Goal: Task Accomplishment & Management: Complete application form

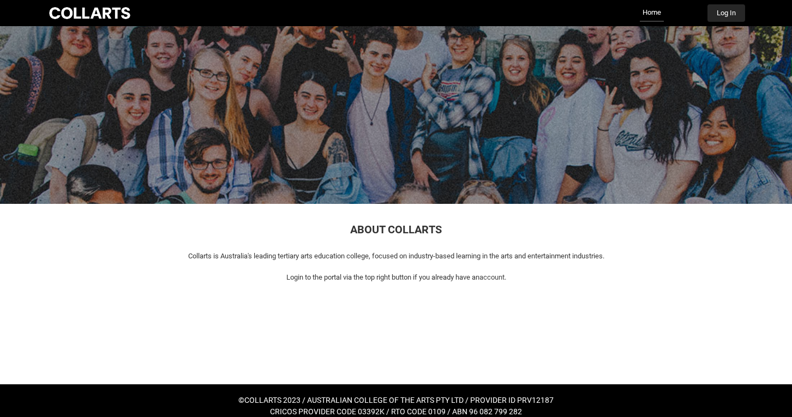
click at [727, 11] on button "Log In" at bounding box center [726, 12] width 38 height 17
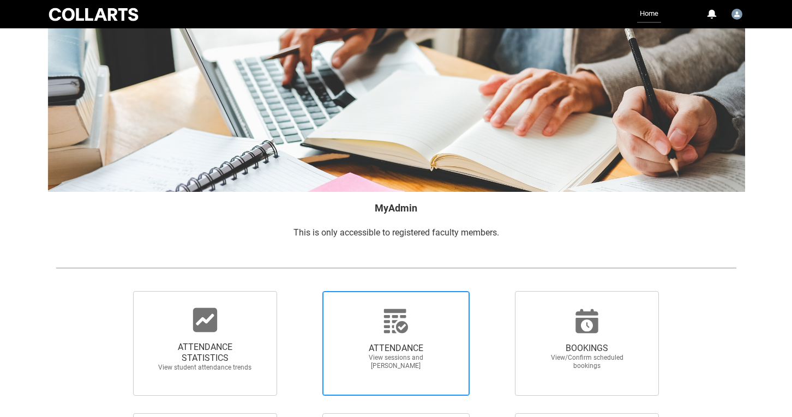
click at [418, 326] on div at bounding box center [396, 321] width 105 height 26
click at [304, 291] on input "ATTENDANCE View sessions and [PERSON_NAME]" at bounding box center [303, 291] width 1 height 1
radio input "true"
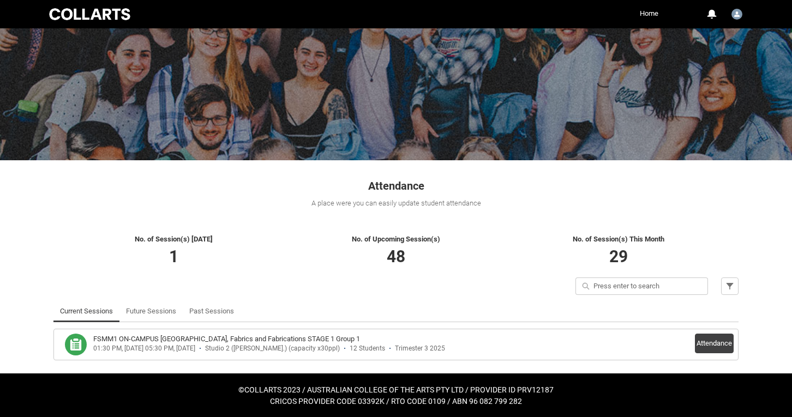
scroll to position [43, 0]
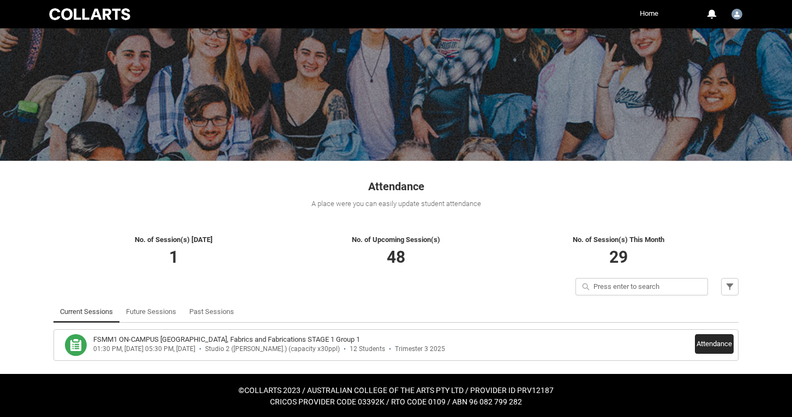
click at [713, 340] on button "Attendance" at bounding box center [714, 344] width 39 height 20
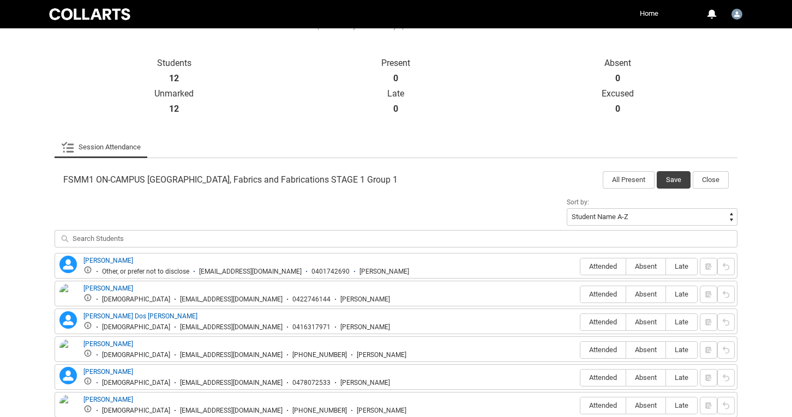
scroll to position [378, 0]
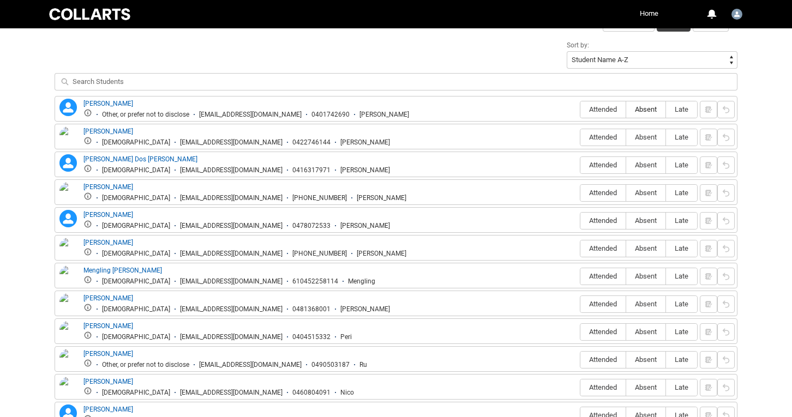
click at [652, 106] on span "Absent" at bounding box center [645, 109] width 39 height 8
click at [626, 109] on input "Absent" at bounding box center [626, 109] width 1 height 1
type lightning-radio-group "Absent"
radio input "true"
click at [596, 137] on span "Attended" at bounding box center [602, 137] width 45 height 8
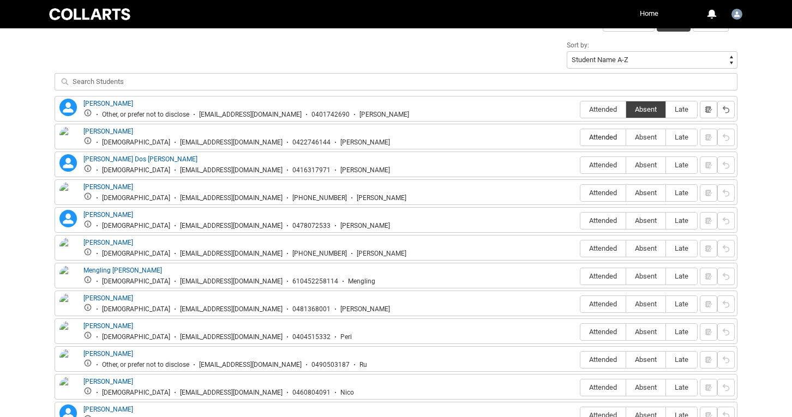
click at [580, 137] on input "Attended" at bounding box center [580, 137] width 1 height 1
type lightning-radio-group "Attended"
radio input "true"
click at [644, 164] on span "Absent" at bounding box center [645, 165] width 39 height 8
click at [626, 165] on input "Absent" at bounding box center [626, 165] width 1 height 1
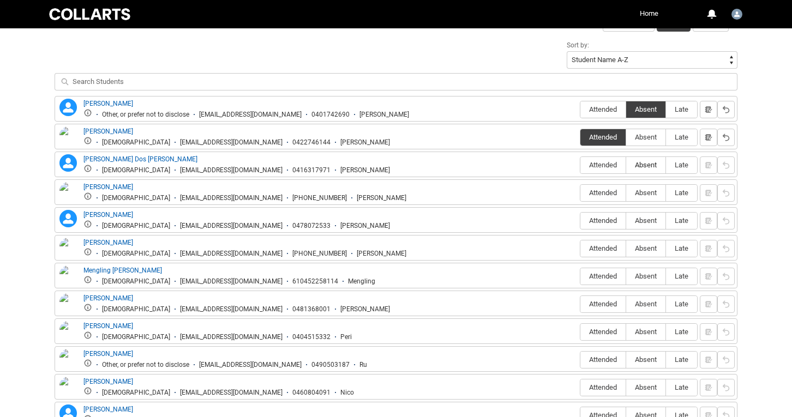
type lightning-radio-group "Absent"
radio input "true"
click at [637, 195] on span "Absent" at bounding box center [645, 193] width 39 height 8
click at [626, 193] on input "Absent" at bounding box center [626, 193] width 1 height 1
type lightning-radio-group "Absent"
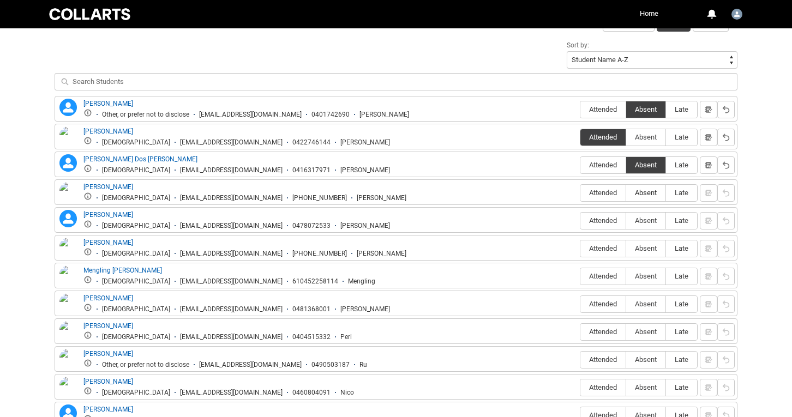
radio input "true"
click at [649, 223] on span "Absent" at bounding box center [645, 221] width 39 height 8
click at [626, 221] on input "Absent" at bounding box center [626, 220] width 1 height 1
type lightning-radio-group "Absent"
radio input "true"
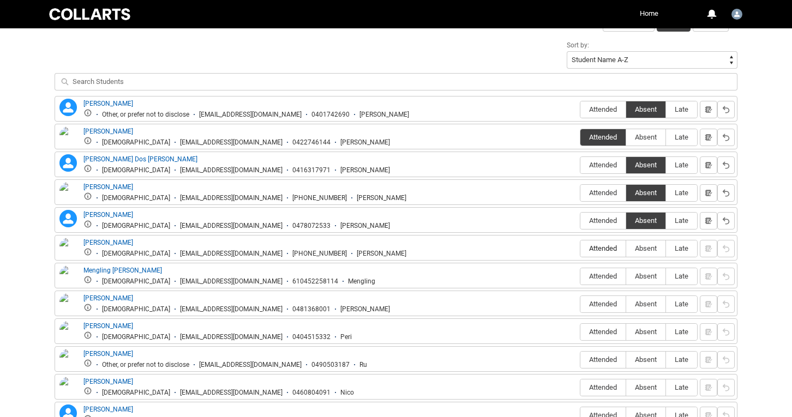
click at [604, 247] on span "Attended" at bounding box center [602, 248] width 45 height 8
click at [580, 248] on input "Attended" at bounding box center [580, 248] width 1 height 1
type lightning-radio-group "Attended"
radio input "true"
click at [596, 274] on span "Attended" at bounding box center [602, 276] width 45 height 8
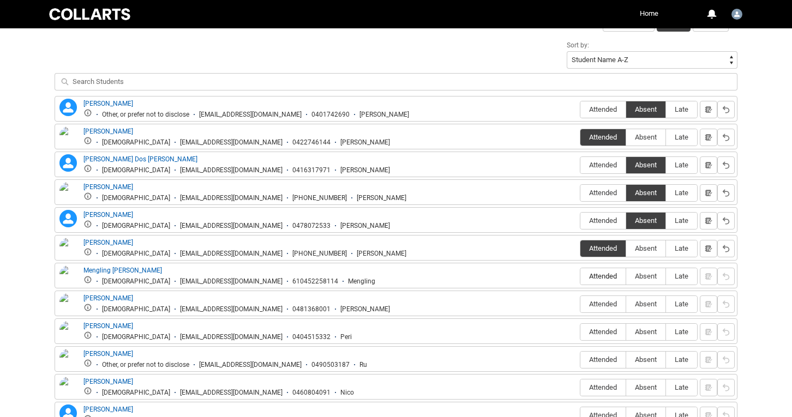
click at [580, 276] on input "Attended" at bounding box center [580, 276] width 1 height 1
type lightning-radio-group "Attended"
radio input "true"
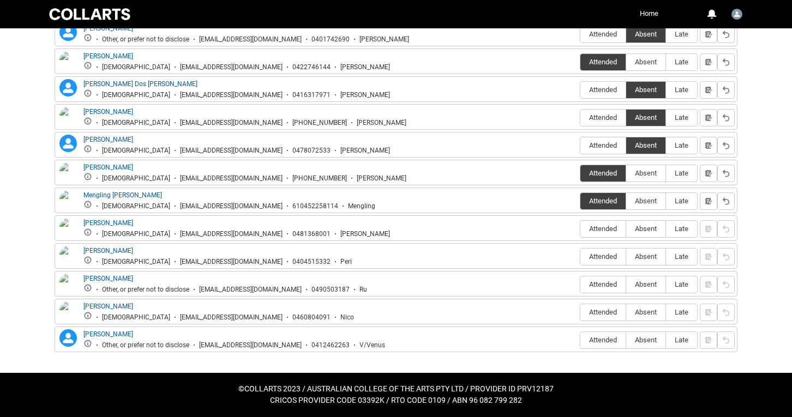
scroll to position [452, 0]
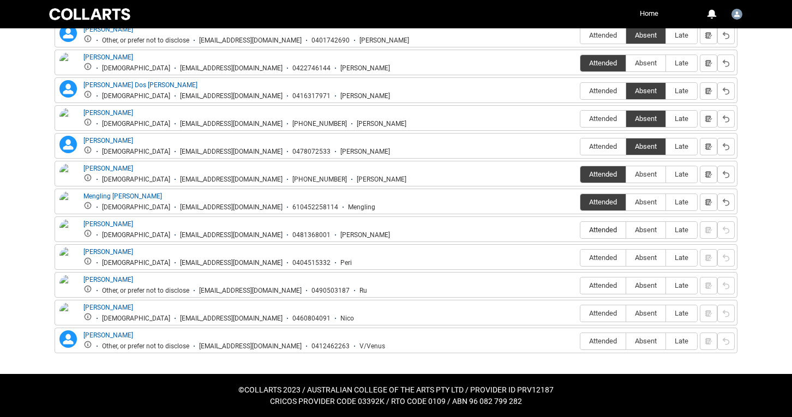
click at [600, 229] on span "Attended" at bounding box center [602, 230] width 45 height 8
click at [580, 230] on input "Attended" at bounding box center [580, 230] width 1 height 1
type lightning-radio-group "Attended"
radio input "true"
click at [598, 255] on span "Attended" at bounding box center [602, 258] width 45 height 8
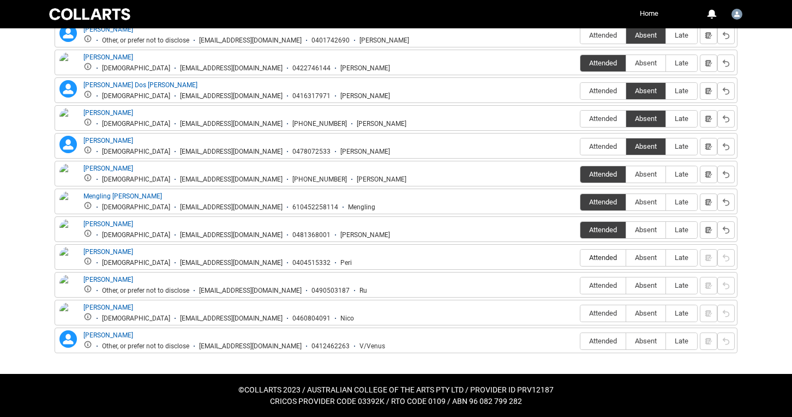
click at [580, 257] on input "Attended" at bounding box center [580, 257] width 1 height 1
type lightning-radio-group "Attended"
radio input "true"
click at [600, 284] on span "Attended" at bounding box center [602, 285] width 45 height 8
click at [580, 285] on input "Attended" at bounding box center [580, 285] width 1 height 1
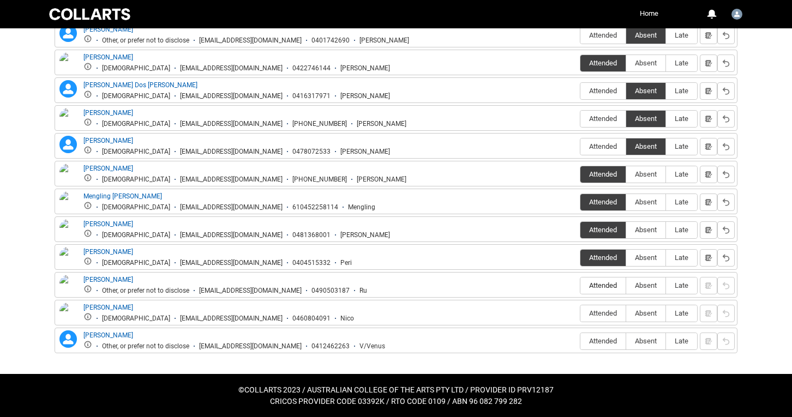
type lightning-radio-group "Attended"
radio input "true"
click at [652, 310] on span "Absent" at bounding box center [645, 313] width 39 height 8
click at [626, 313] on input "Absent" at bounding box center [626, 313] width 1 height 1
type lightning-radio-group "Absent"
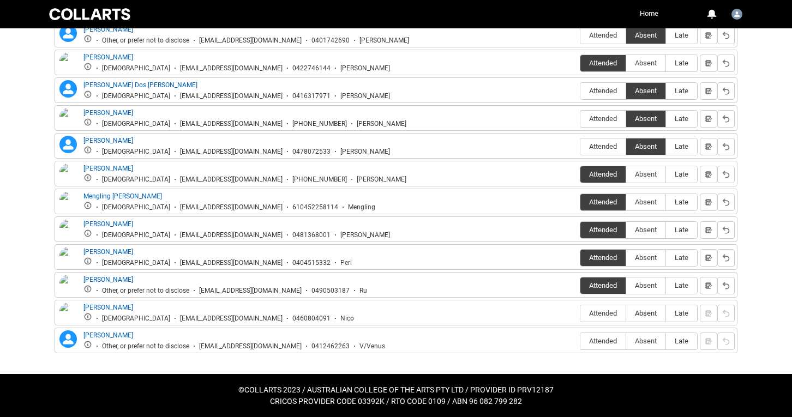
radio input "true"
click at [605, 336] on label "Attended" at bounding box center [602, 341] width 45 height 17
click at [580, 341] on input "Attended" at bounding box center [580, 341] width 1 height 1
type lightning-radio-group "Attended"
radio input "true"
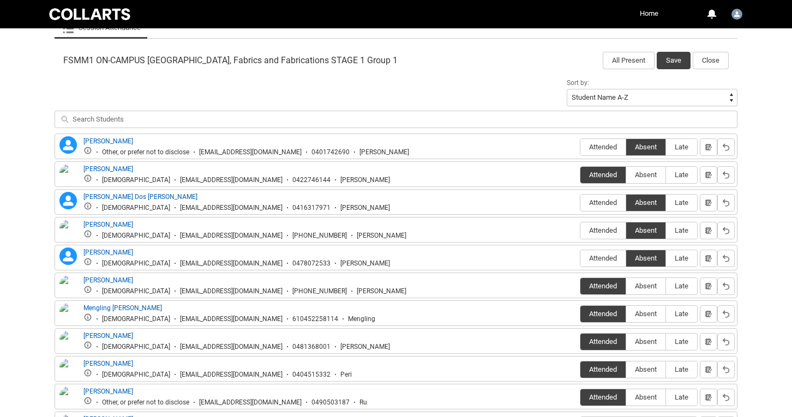
scroll to position [339, 0]
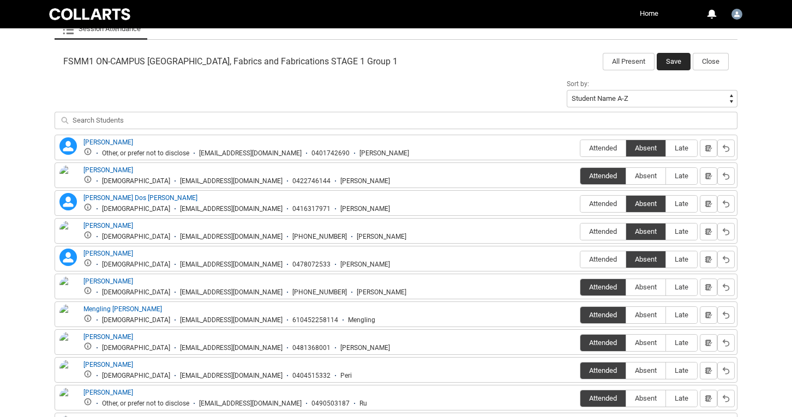
click at [670, 59] on button "Save" at bounding box center [674, 61] width 34 height 17
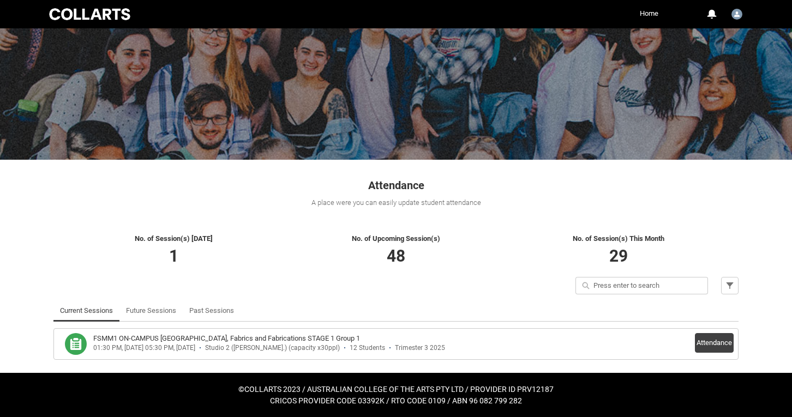
scroll to position [43, 0]
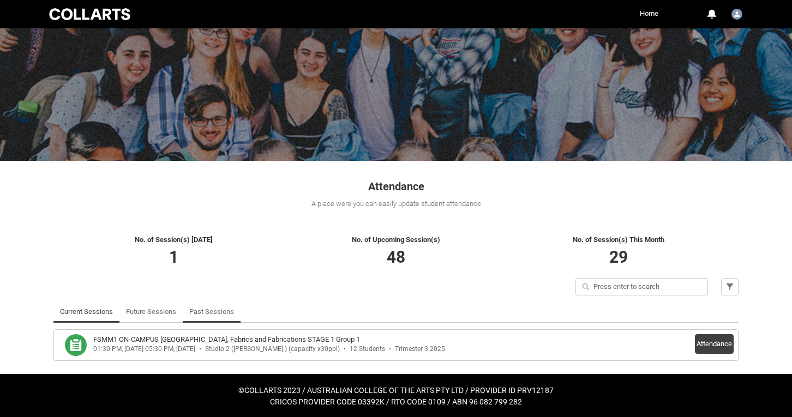
click at [222, 310] on link "Past Sessions" at bounding box center [211, 312] width 45 height 22
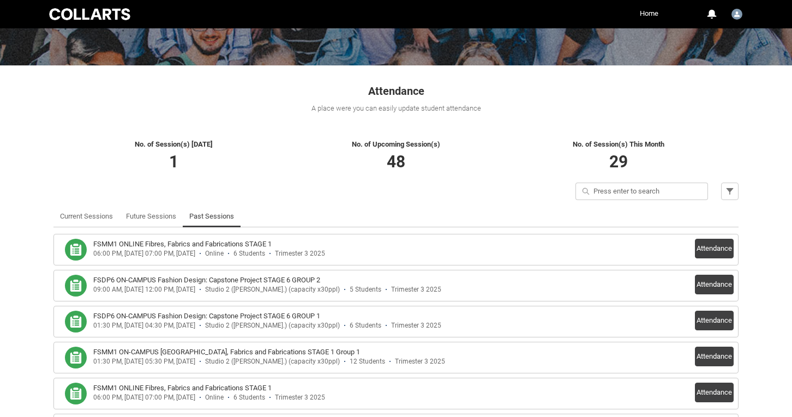
scroll to position [140, 0]
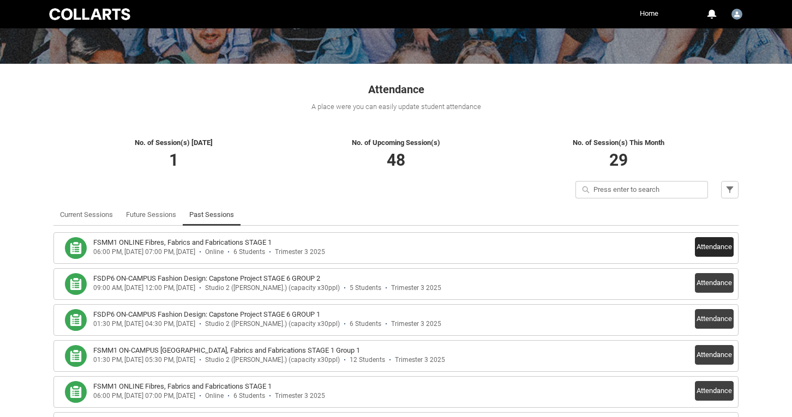
click at [706, 247] on button "Attendance" at bounding box center [714, 247] width 39 height 20
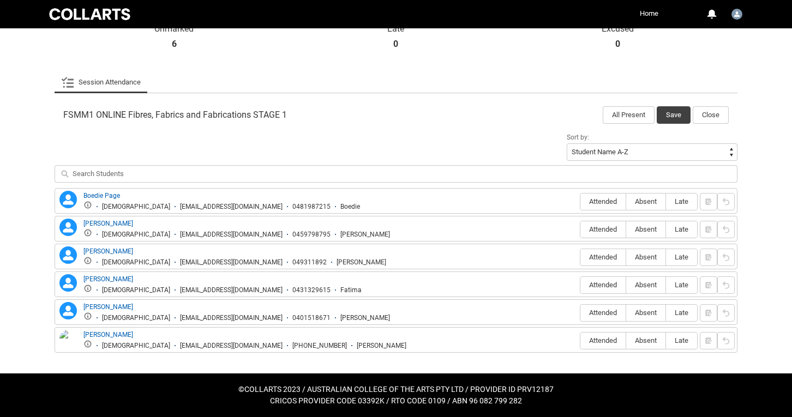
scroll to position [285, 0]
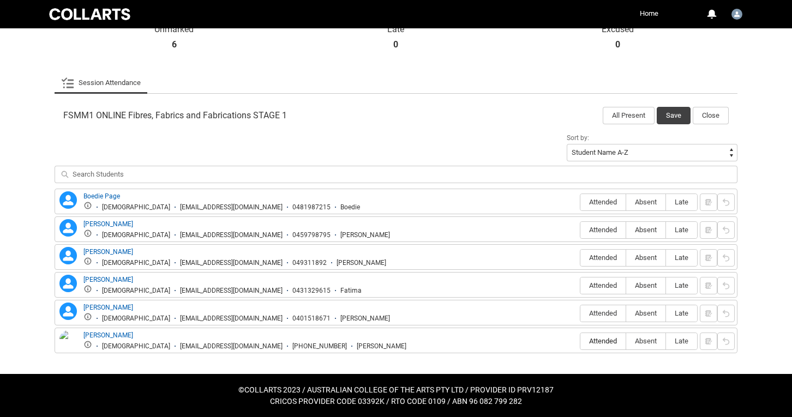
click at [600, 340] on span "Attended" at bounding box center [602, 341] width 45 height 8
click at [580, 341] on input "Attended" at bounding box center [580, 341] width 1 height 1
type lightning-radio-group "Attended"
radio input "true"
click at [646, 313] on span "Absent" at bounding box center [645, 313] width 39 height 8
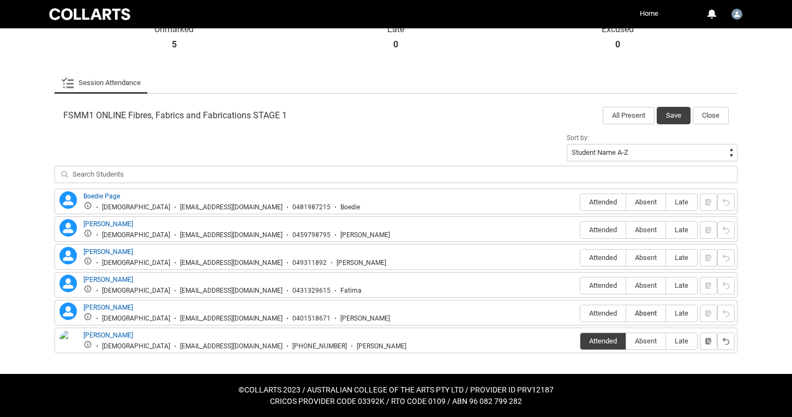
click at [626, 313] on input "Absent" at bounding box center [626, 313] width 1 height 1
type lightning-radio-group "Absent"
radio input "true"
click at [646, 289] on span "Absent" at bounding box center [645, 285] width 39 height 8
click at [626, 286] on input "Absent" at bounding box center [626, 285] width 1 height 1
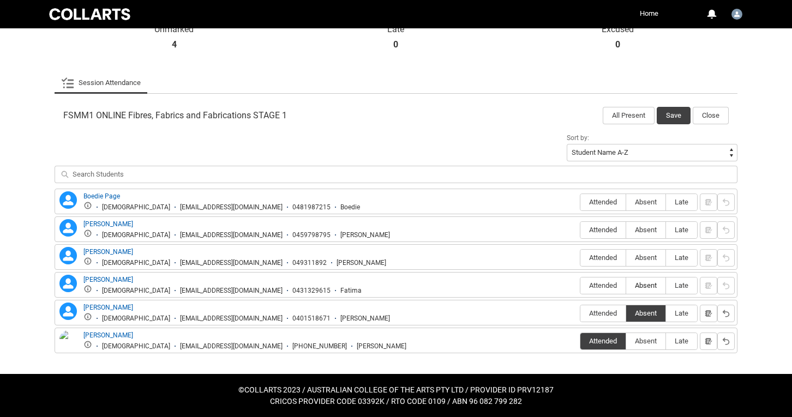
type lightning-radio-group "Absent"
radio input "true"
click at [644, 255] on span "Absent" at bounding box center [645, 258] width 39 height 8
click at [626, 257] on input "Absent" at bounding box center [626, 257] width 1 height 1
type lightning-radio-group "Absent"
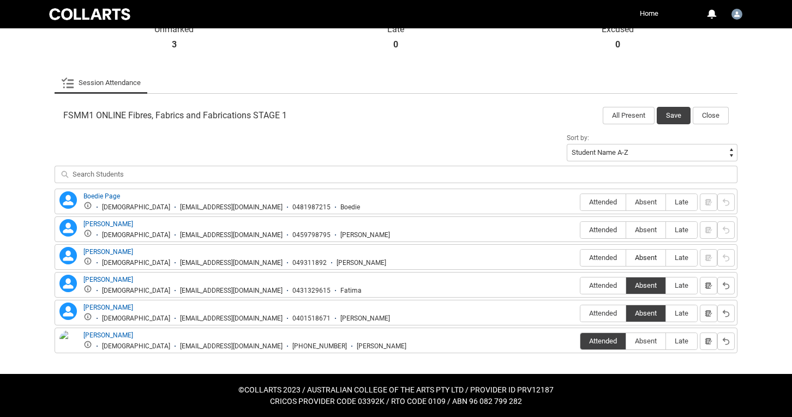
radio input "true"
click at [644, 223] on label "Absent" at bounding box center [645, 230] width 39 height 17
click at [626, 230] on input "Absent" at bounding box center [626, 230] width 1 height 1
type lightning-radio-group "Absent"
radio input "true"
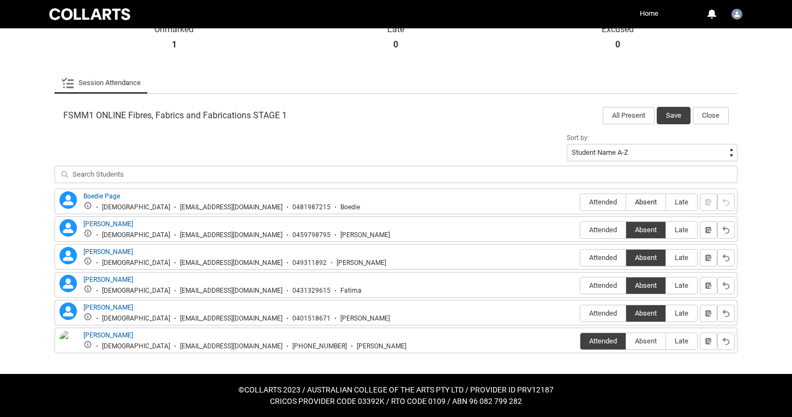
click at [644, 198] on span "Absent" at bounding box center [645, 202] width 39 height 8
click at [626, 202] on input "Absent" at bounding box center [626, 202] width 1 height 1
type lightning-radio-group "Absent"
radio input "true"
click at [675, 111] on button "Save" at bounding box center [674, 115] width 34 height 17
